Goal: Information Seeking & Learning: Learn about a topic

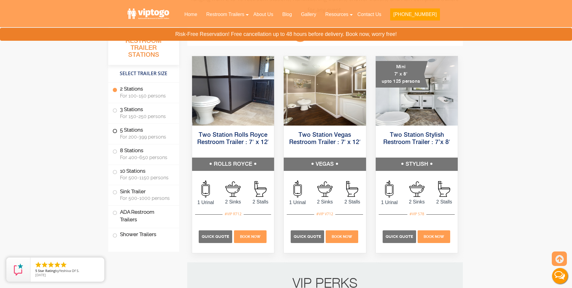
scroll to position [332, 0]
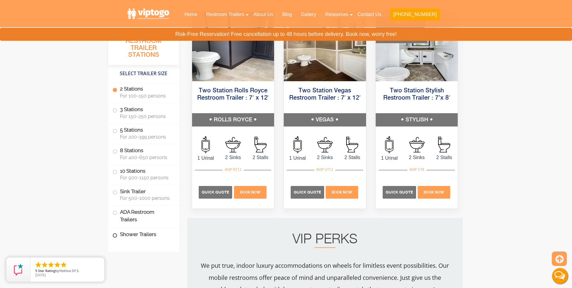
click at [114, 234] on span at bounding box center [115, 235] width 2 height 2
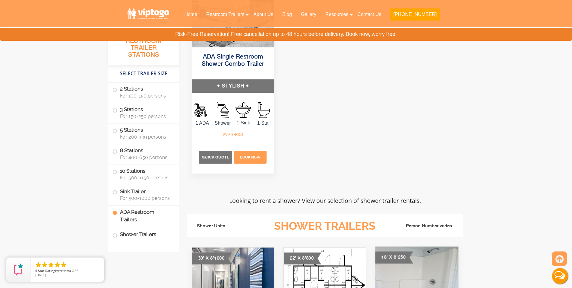
scroll to position [2575, 0]
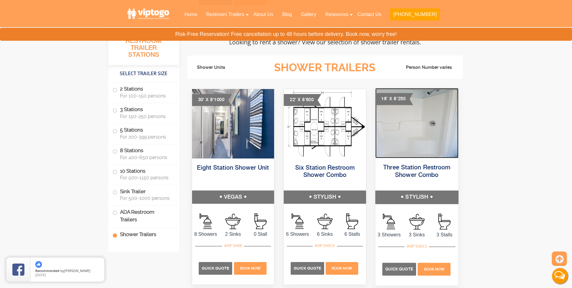
click at [405, 128] on img at bounding box center [416, 123] width 83 height 70
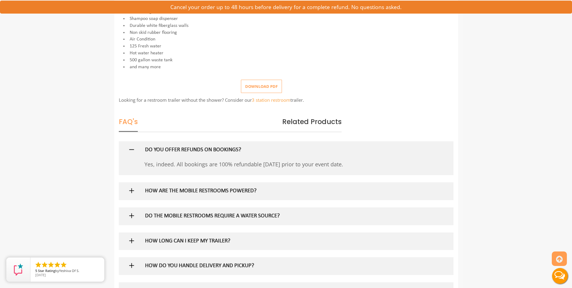
scroll to position [332, 0]
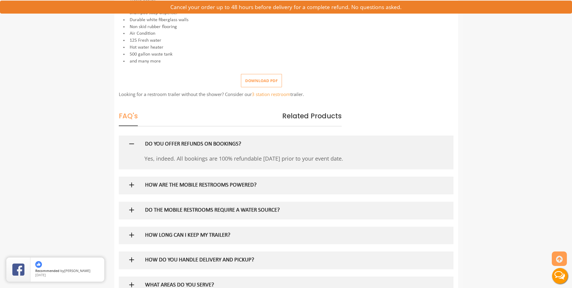
click at [196, 188] on h5 "HOW ARE THE MOBILE RESTROOMS POWERED?" at bounding box center [276, 185] width 262 height 6
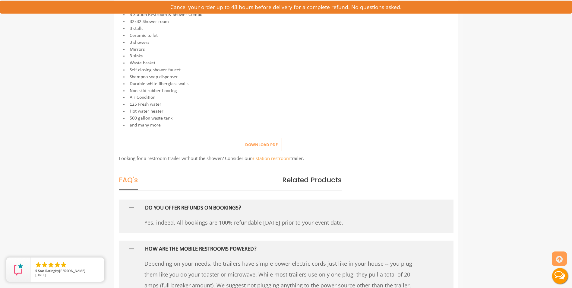
scroll to position [111, 0]
